Goal: Transaction & Acquisition: Purchase product/service

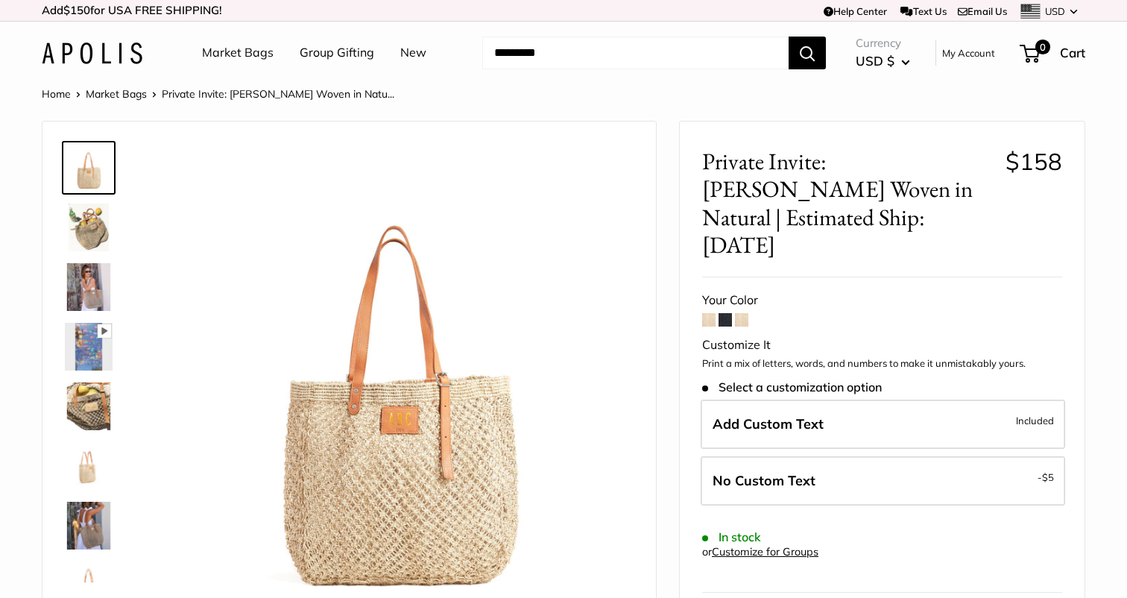
click at [581, 38] on input "Search..." at bounding box center [635, 53] width 306 height 33
type input "*******"
click at [789, 37] on button "Search" at bounding box center [807, 53] width 37 height 33
